Goal: Task Accomplishment & Management: Complete application form

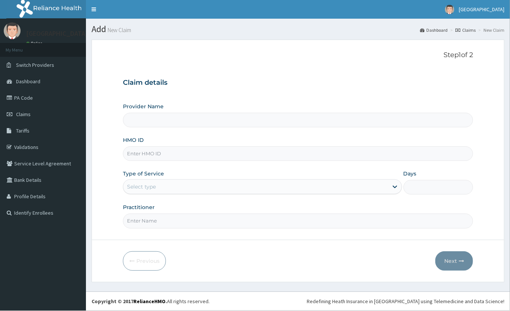
click at [285, 147] on input "HMO ID" at bounding box center [298, 154] width 351 height 15
paste input "AGO/10168/C"
type input "AGO/10168/C"
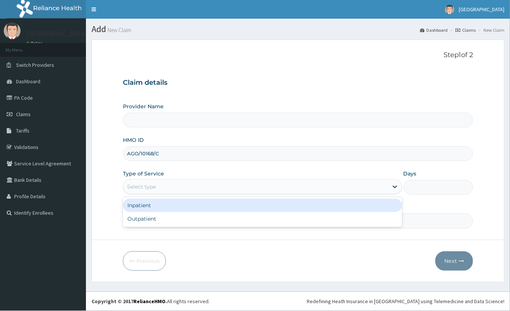
click at [271, 181] on div "Select type" at bounding box center [255, 187] width 265 height 12
click at [264, 199] on div "Inpatient" at bounding box center [262, 205] width 279 height 13
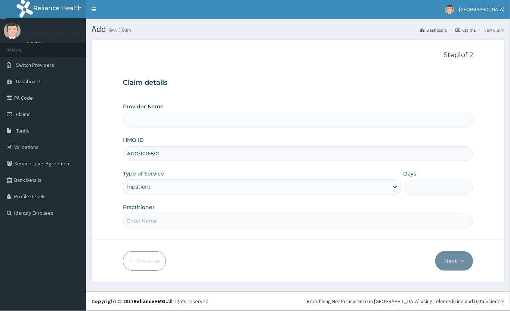
click at [443, 180] on input "Days" at bounding box center [439, 187] width 70 height 15
type input "2"
click at [345, 214] on input "Practitioner" at bounding box center [298, 221] width 351 height 15
type input "DR [PERSON_NAME]"
click at [460, 259] on icon "button" at bounding box center [461, 261] width 5 height 5
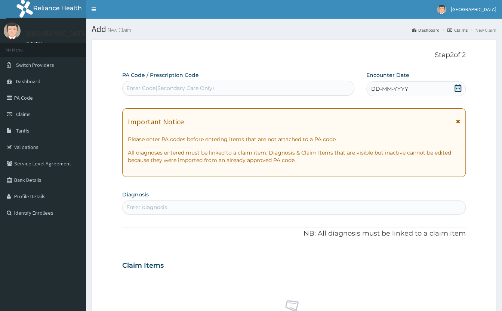
click at [455, 85] on icon at bounding box center [458, 88] width 7 height 7
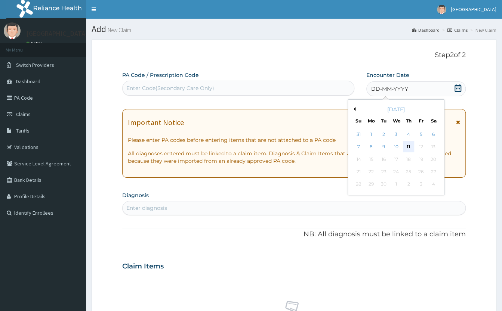
click at [403, 145] on div "11" at bounding box center [408, 147] width 11 height 11
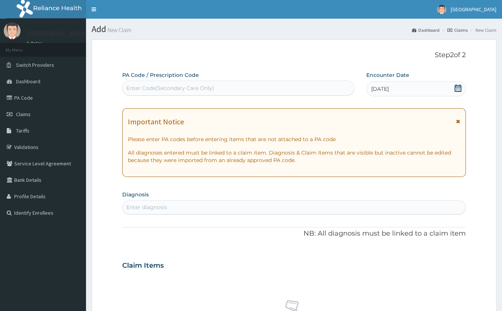
click at [332, 88] on div "Enter Code(Secondary Care Only)" at bounding box center [238, 88] width 231 height 12
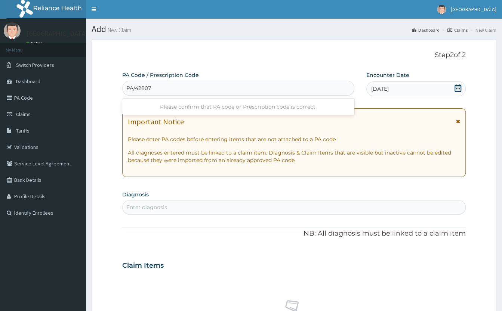
type input "PA/428078"
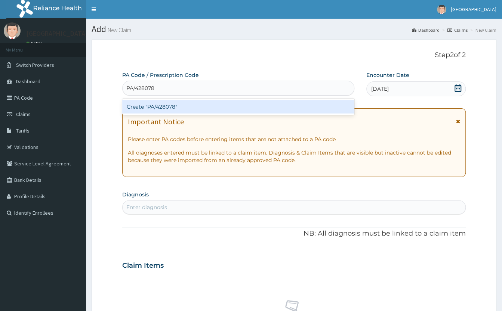
click at [311, 106] on div "Create "PA/428078"" at bounding box center [238, 106] width 232 height 13
